Goal: Communication & Community: Answer question/provide support

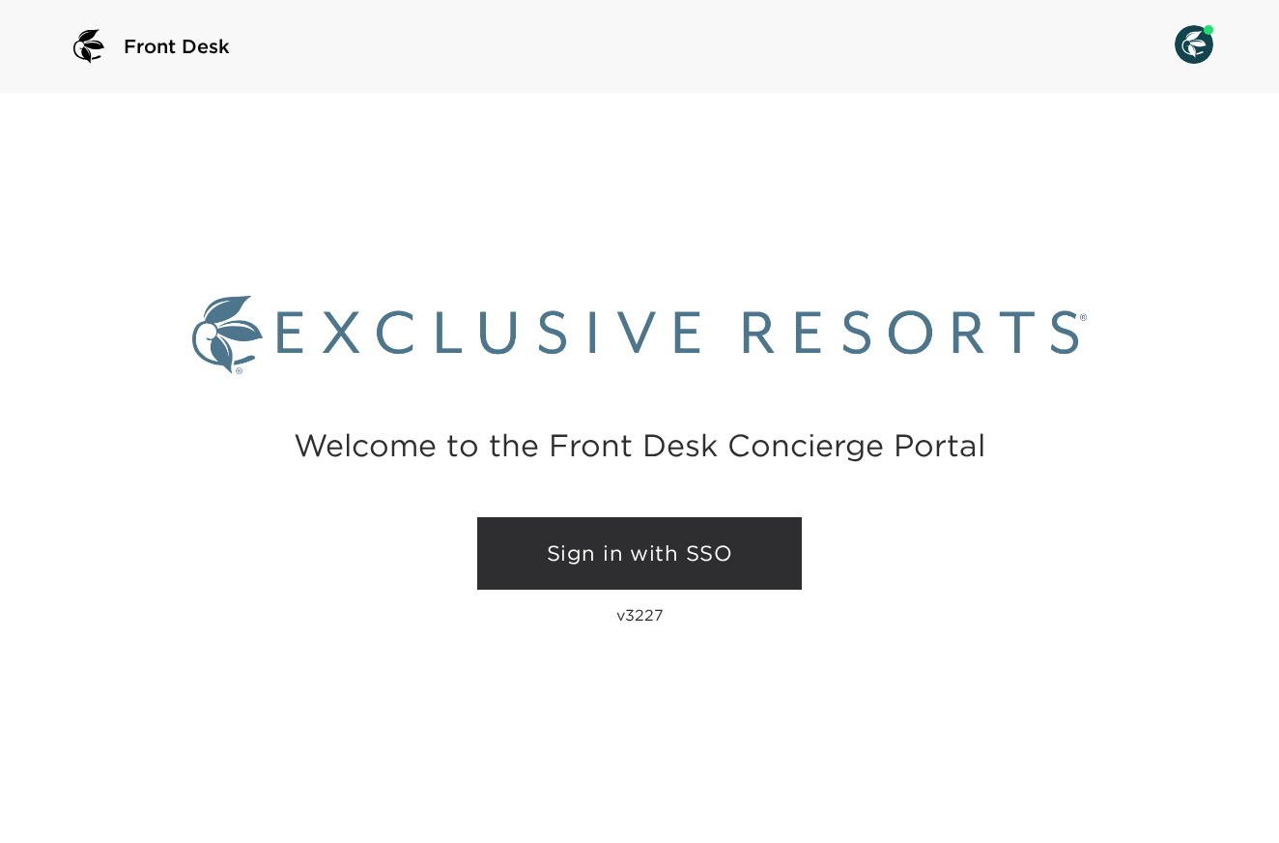
click at [554, 554] on link "Sign in with SSO" at bounding box center [639, 553] width 325 height 73
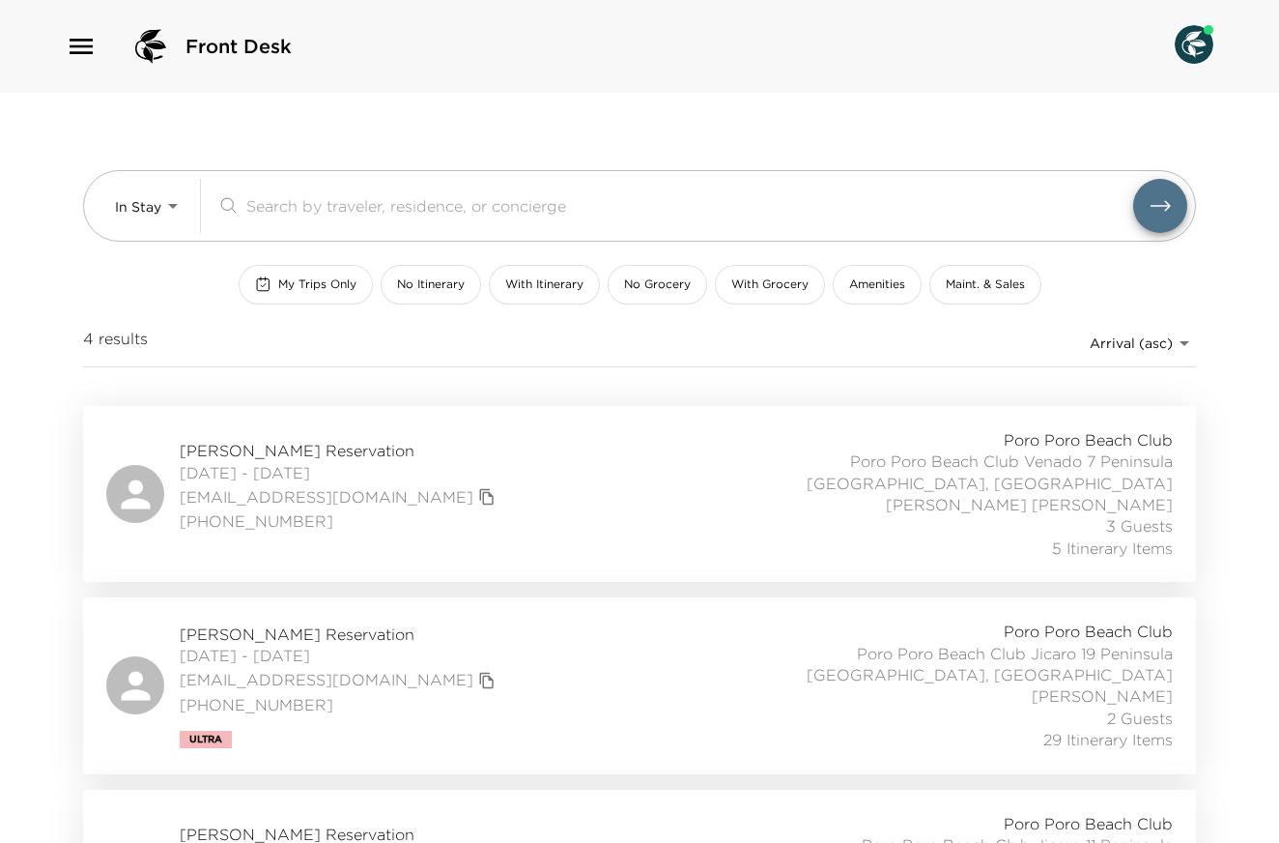
click at [80, 43] on icon "button" at bounding box center [81, 46] width 31 height 31
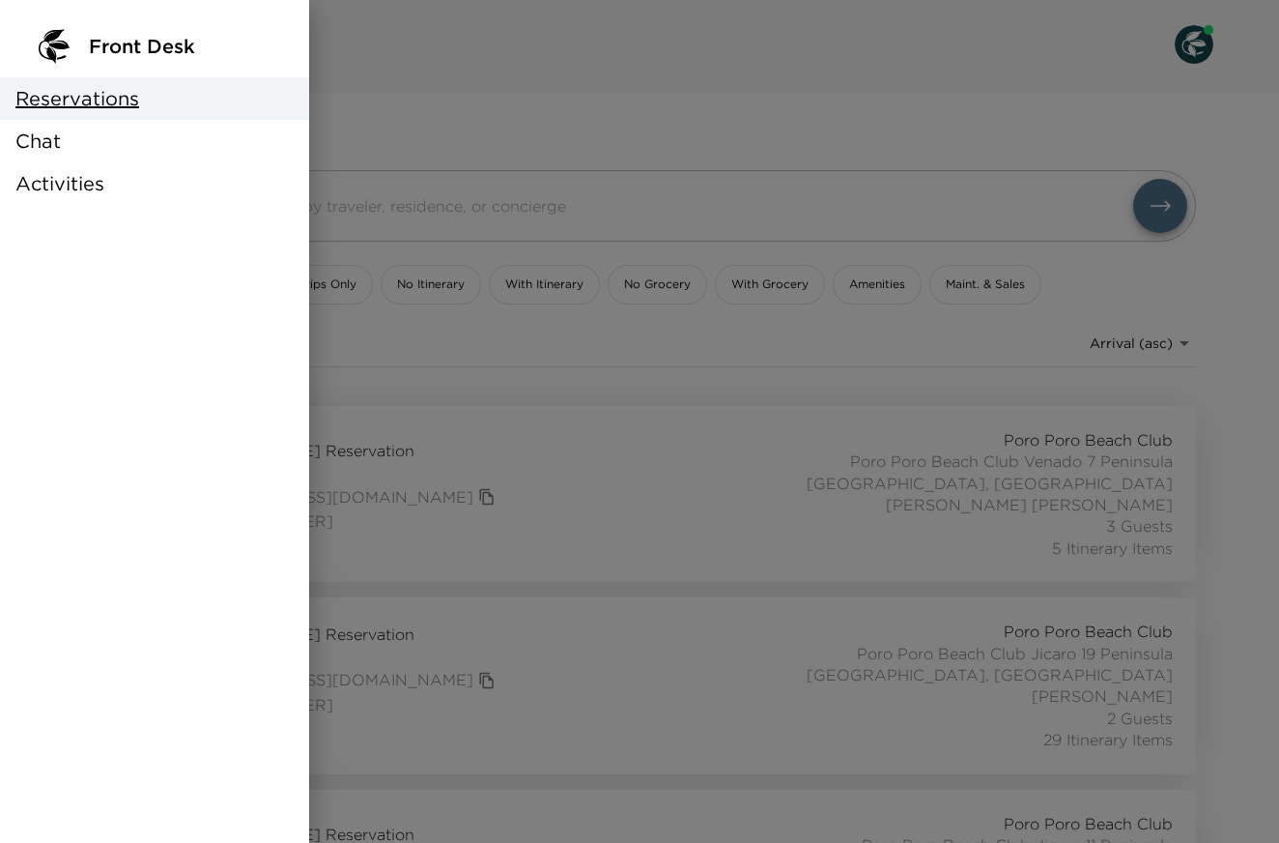
click at [84, 144] on div "Chat" at bounding box center [154, 141] width 309 height 43
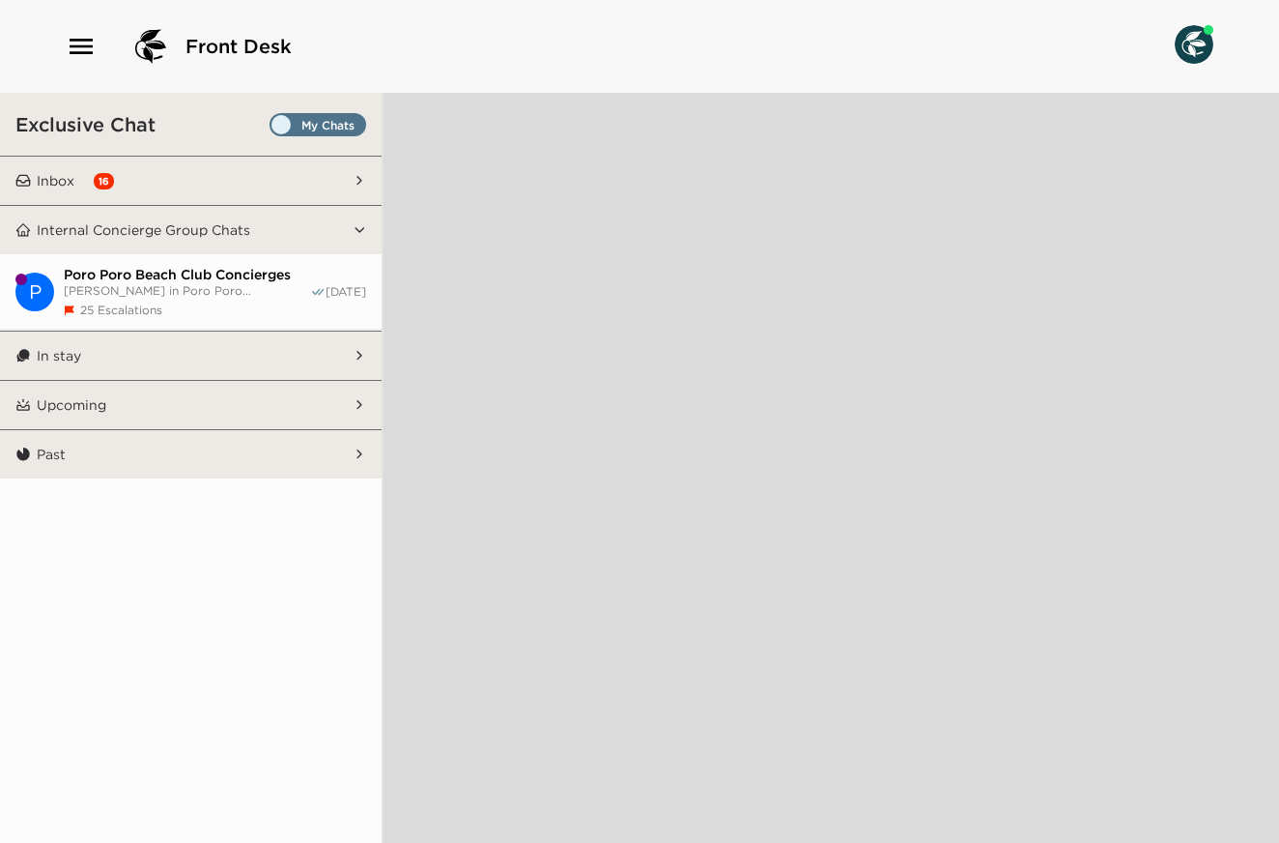
click at [105, 179] on div "16" at bounding box center [104, 181] width 20 height 16
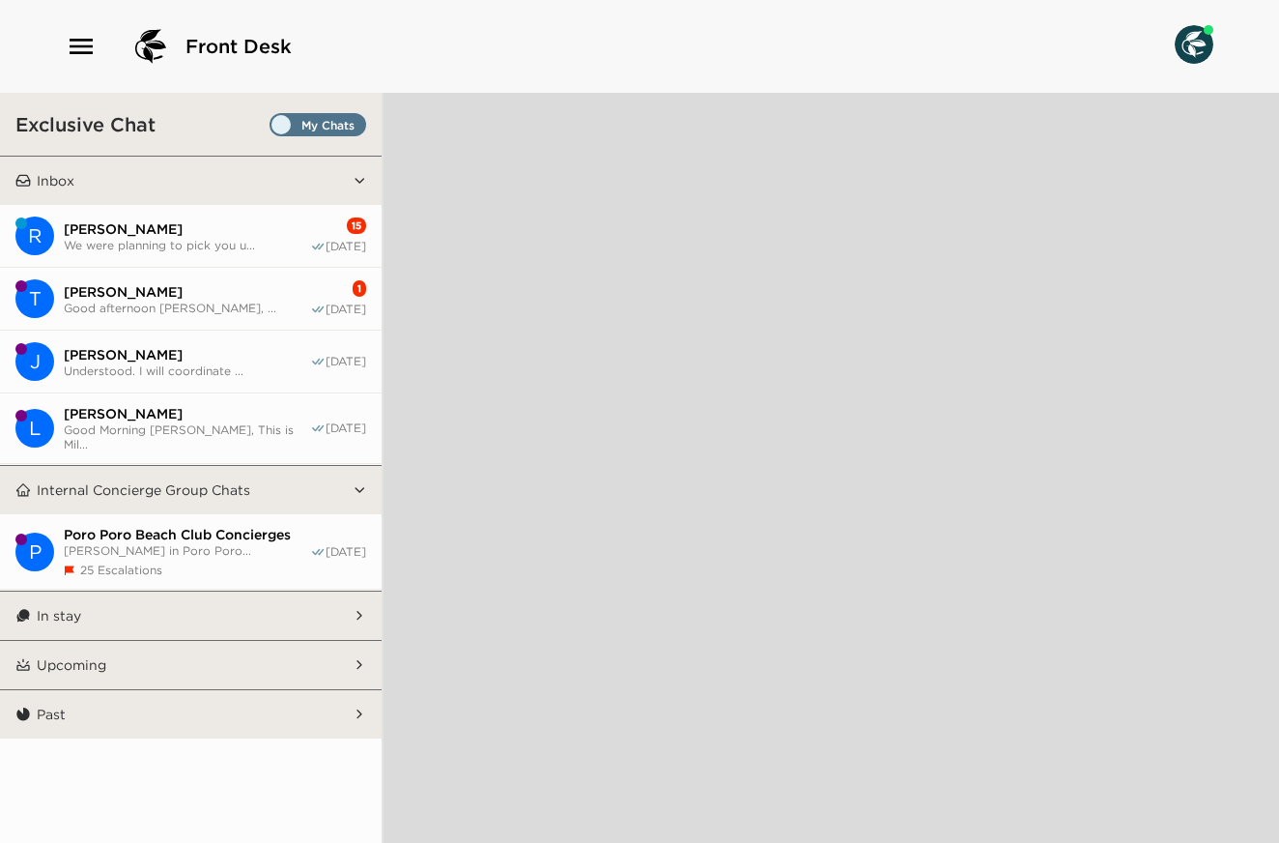
click at [168, 230] on span "Rachel Nemeth" at bounding box center [187, 228] width 246 height 17
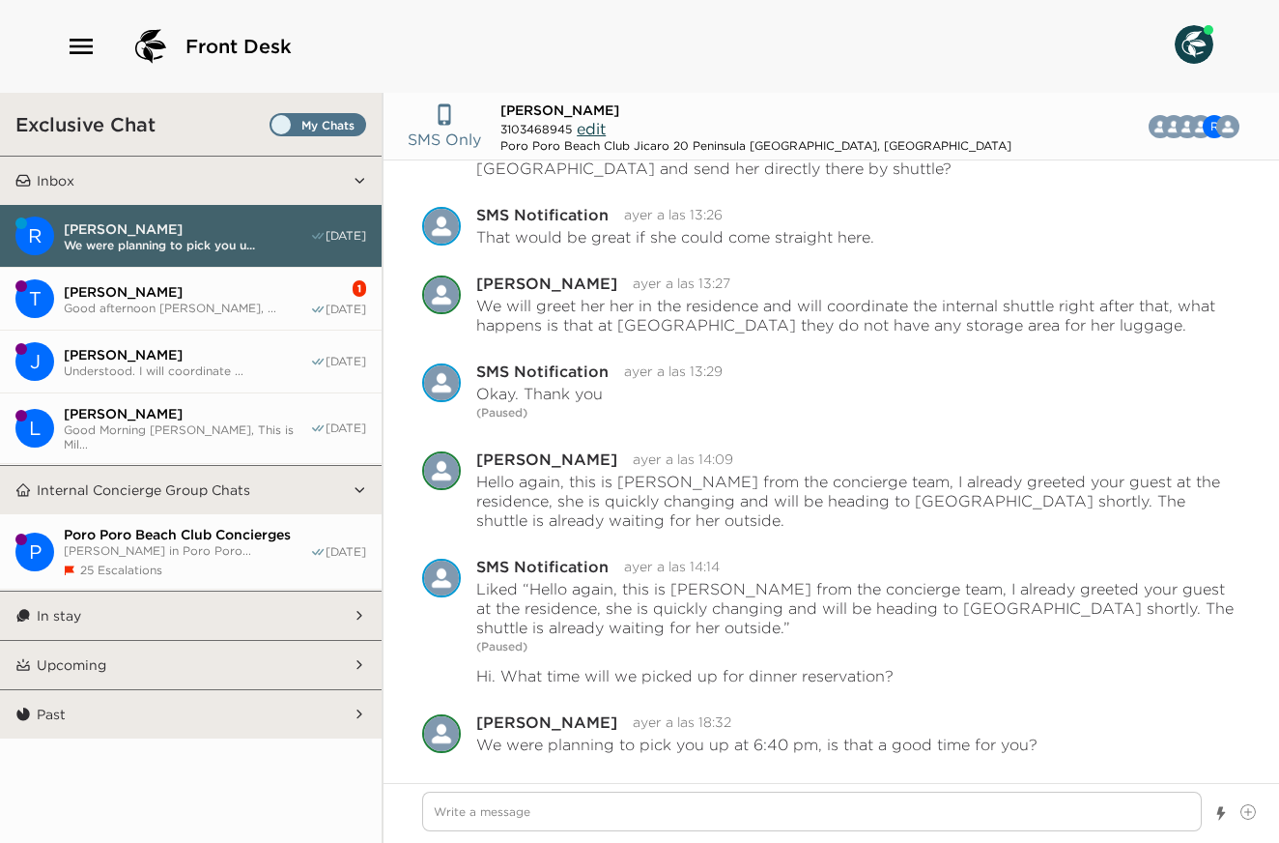
click at [179, 295] on span "Tony McCLinton" at bounding box center [187, 291] width 246 height 17
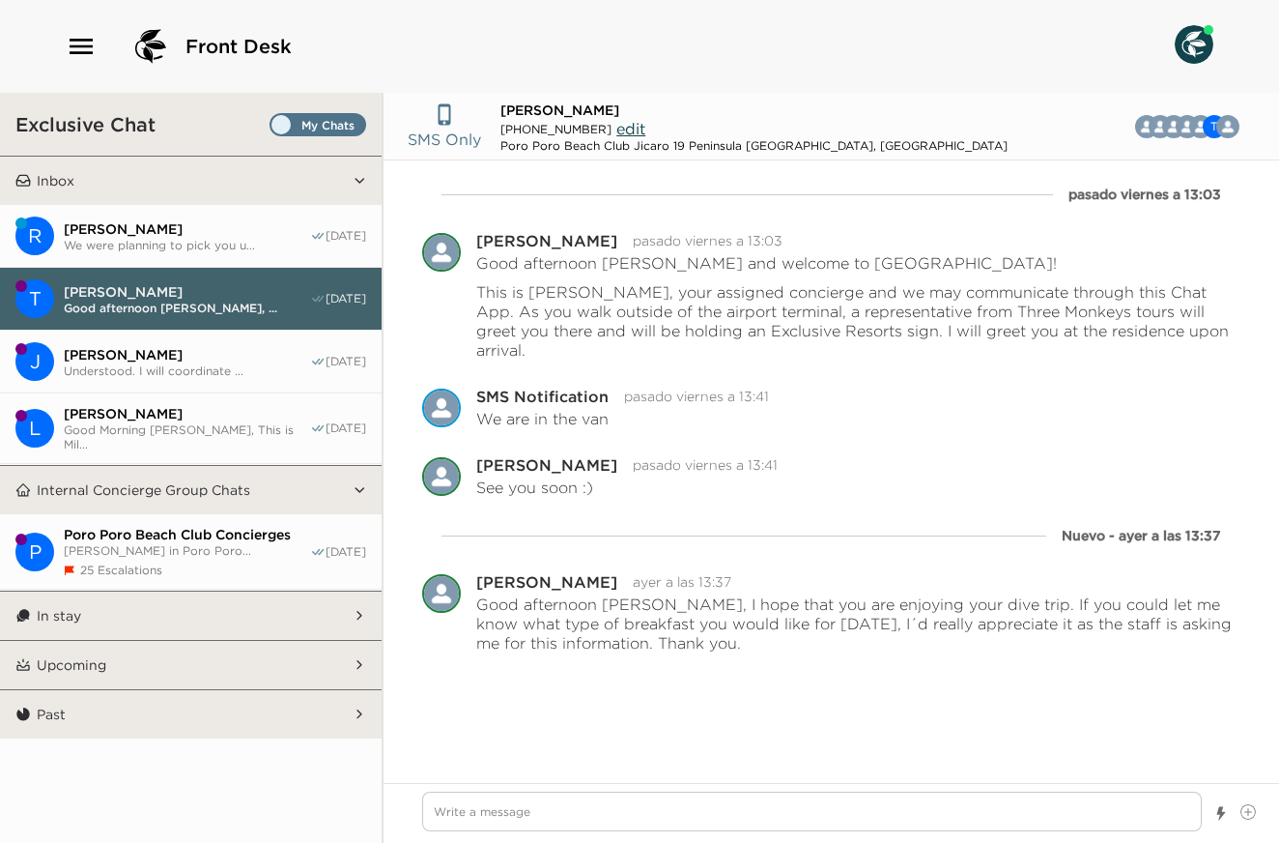
click at [162, 239] on span "We were planning to pick you u..." at bounding box center [187, 245] width 246 height 14
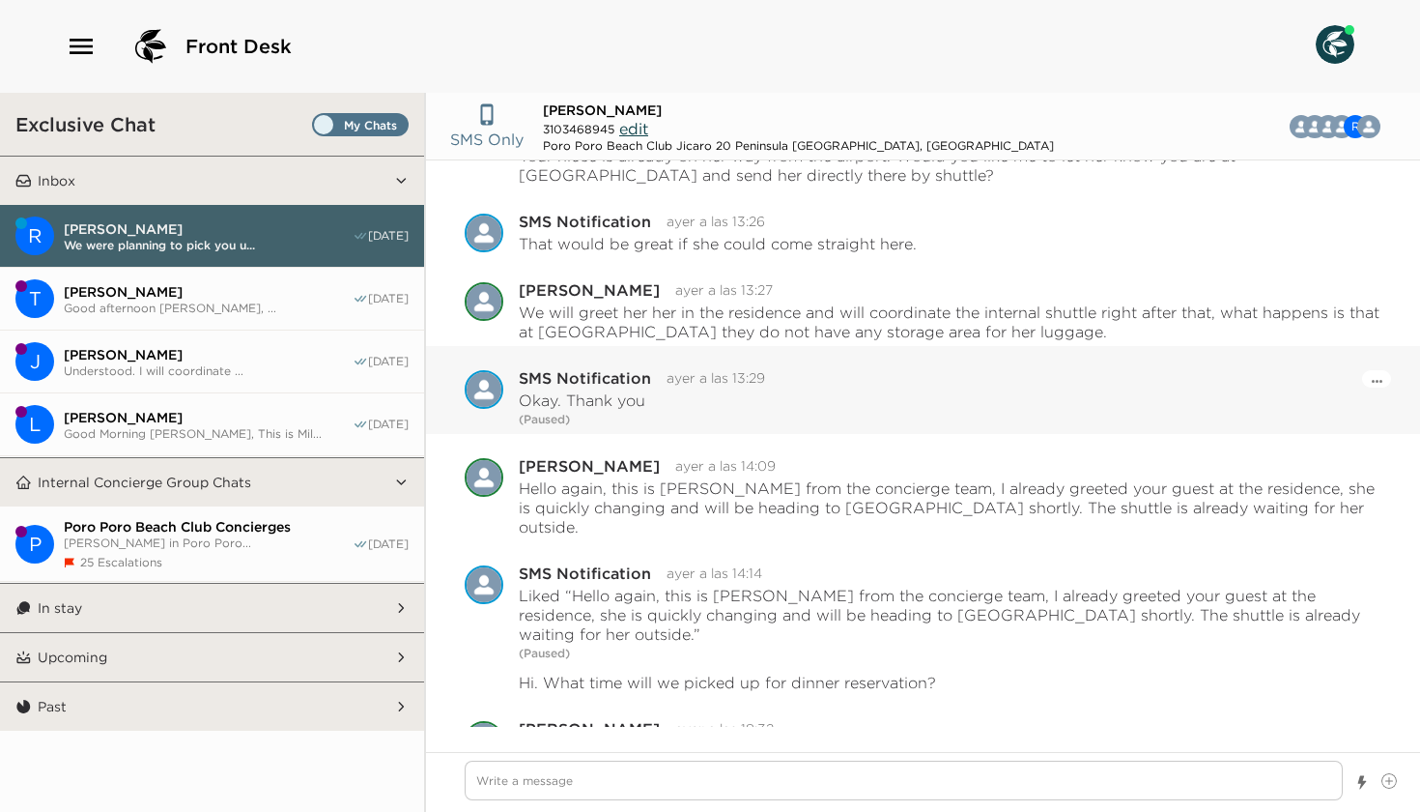
scroll to position [1276, 0]
click at [183, 301] on span "Good afternoon Mr. McClinton, ..." at bounding box center [208, 308] width 289 height 14
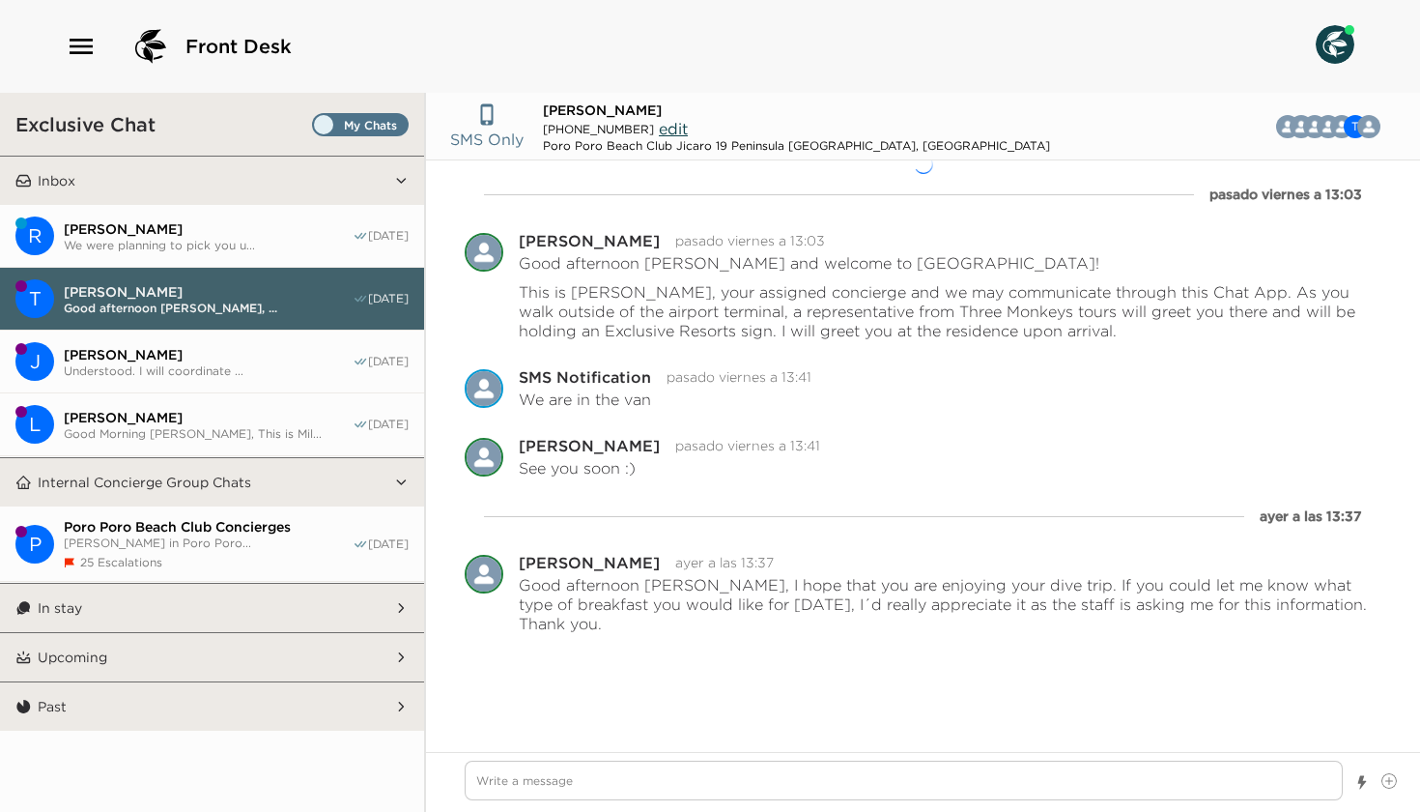
click at [153, 227] on span "Rachel Nemeth" at bounding box center [208, 228] width 289 height 17
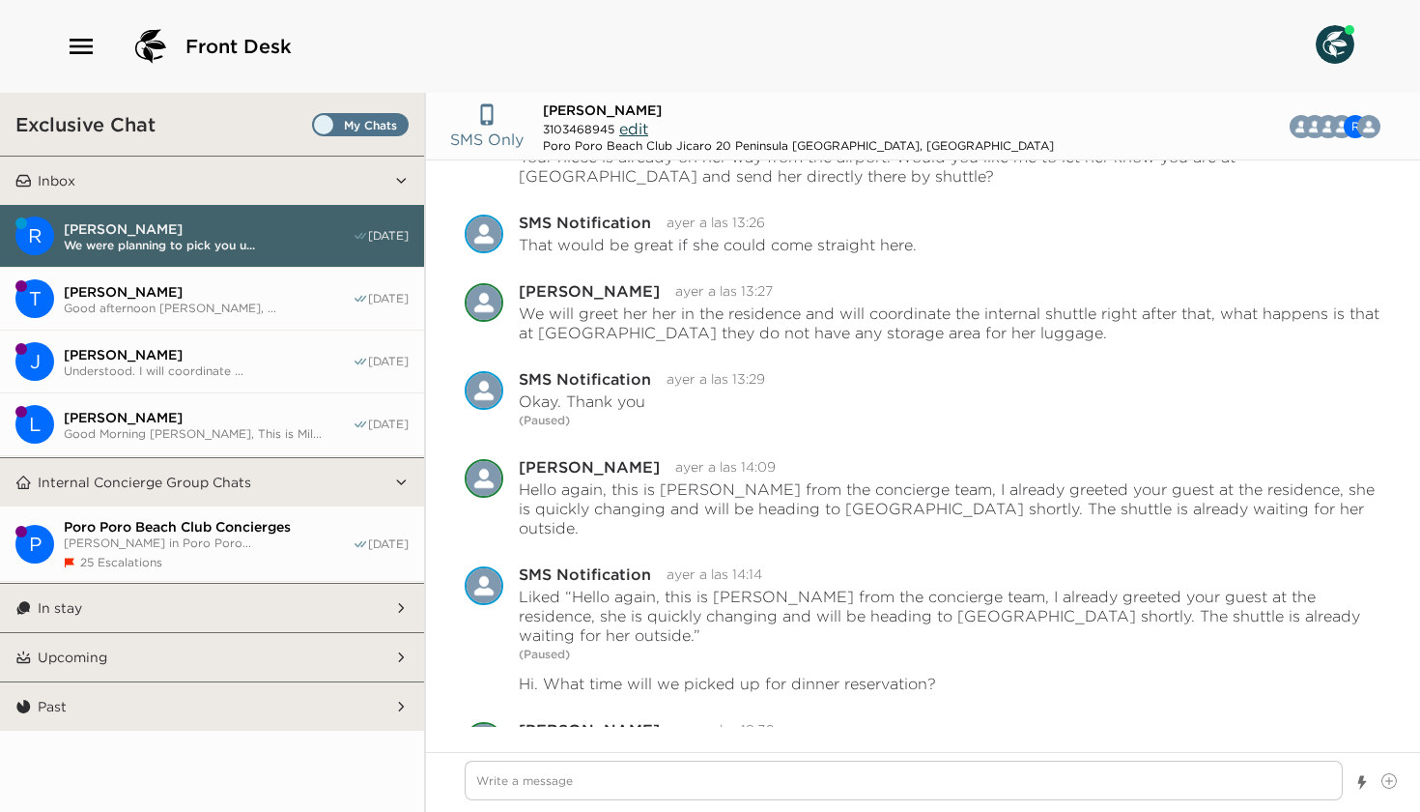
type textarea "x"
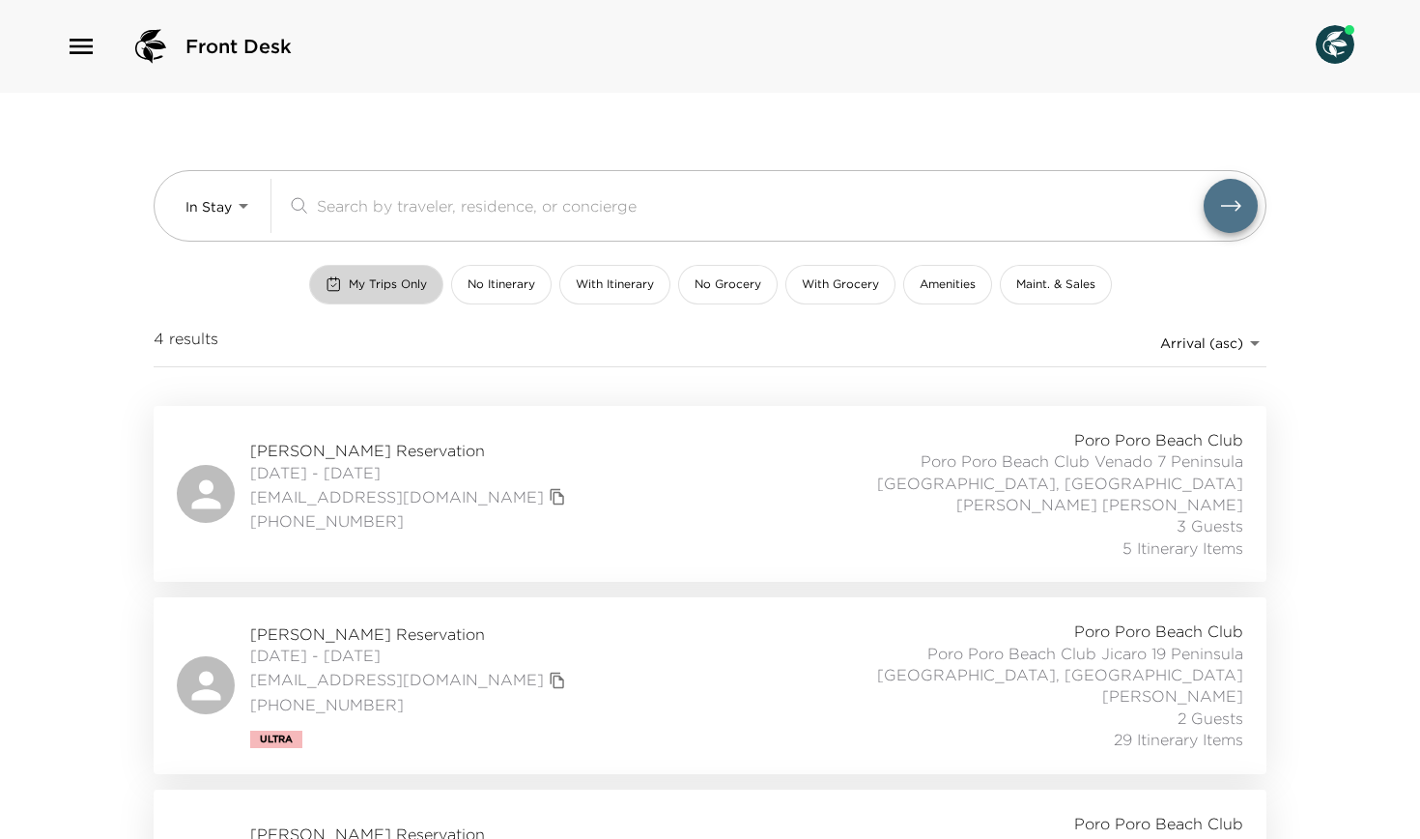
click at [365, 280] on span "My Trips Only" at bounding box center [388, 284] width 78 height 16
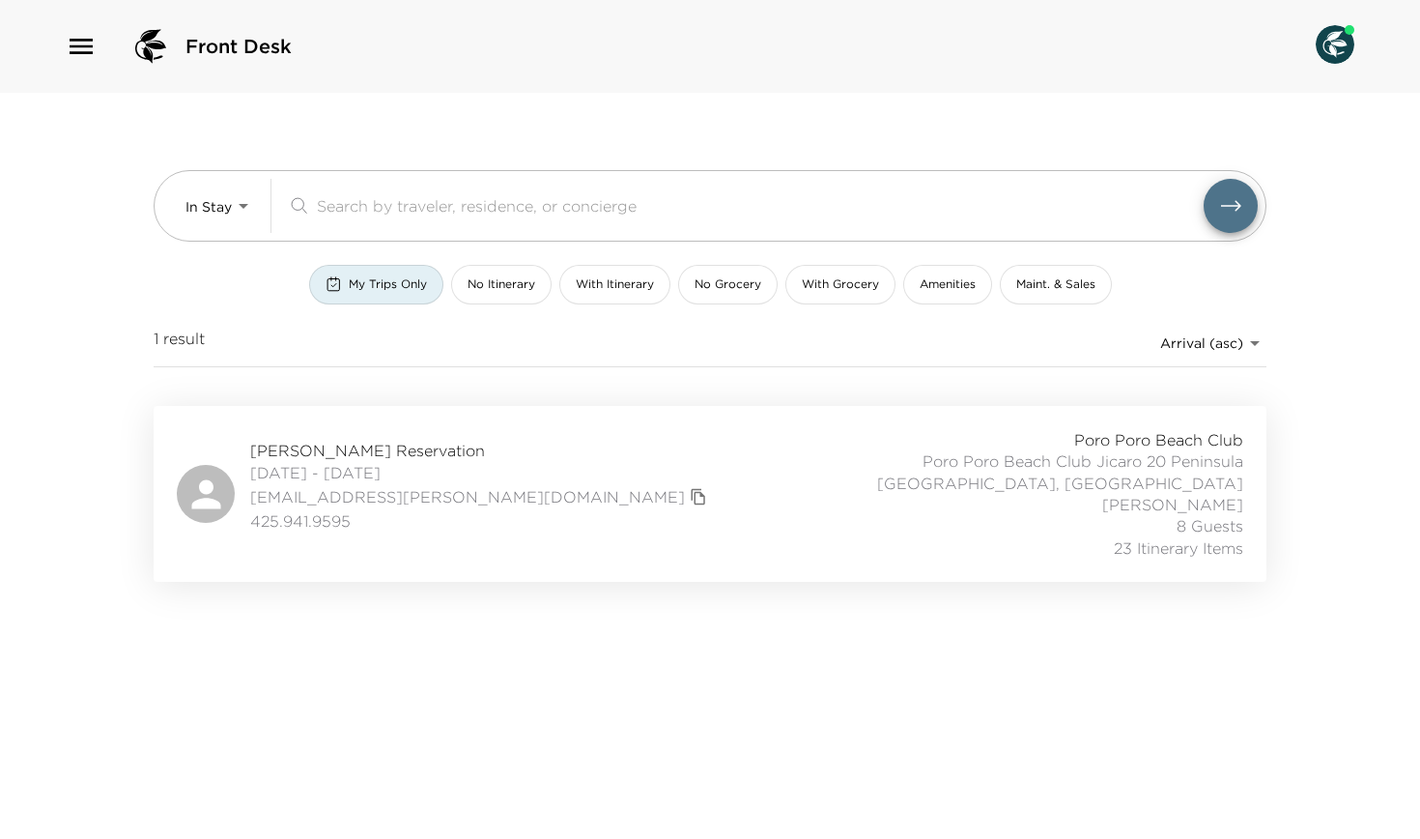
click at [342, 454] on span "[PERSON_NAME] Reservation" at bounding box center [481, 450] width 462 height 21
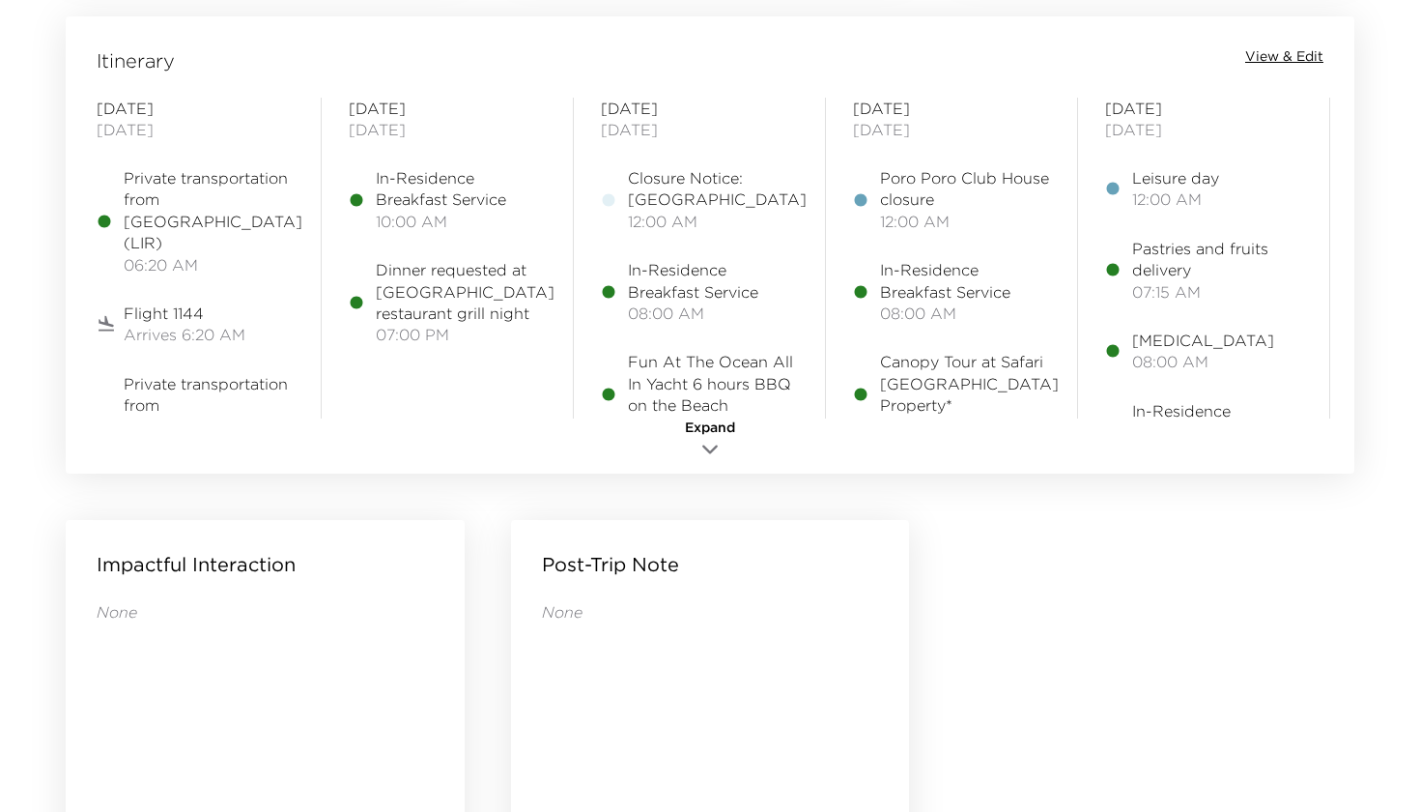
scroll to position [1611, 0]
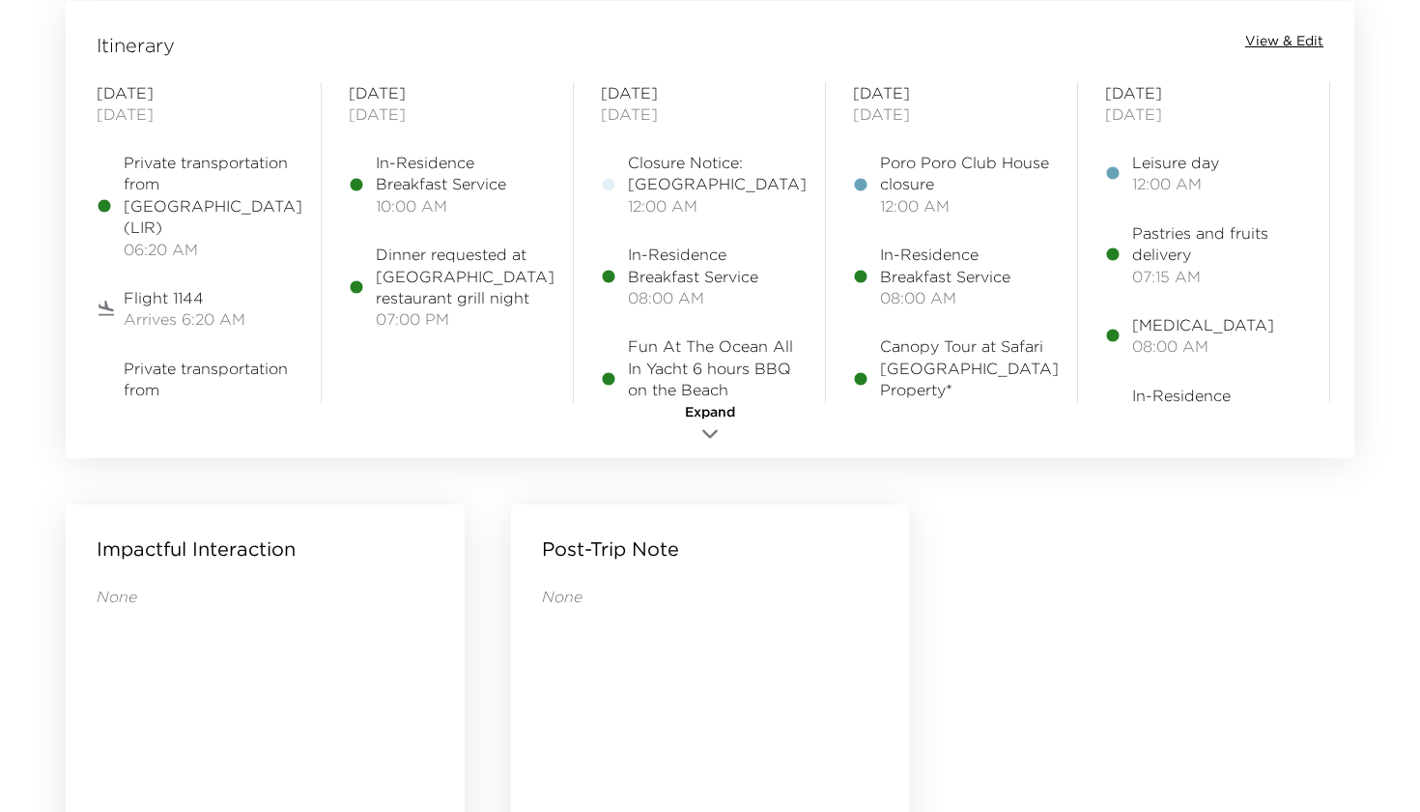
click at [1284, 48] on span "View & Edit" at bounding box center [1285, 41] width 78 height 19
